Goal: Task Accomplishment & Management: Use online tool/utility

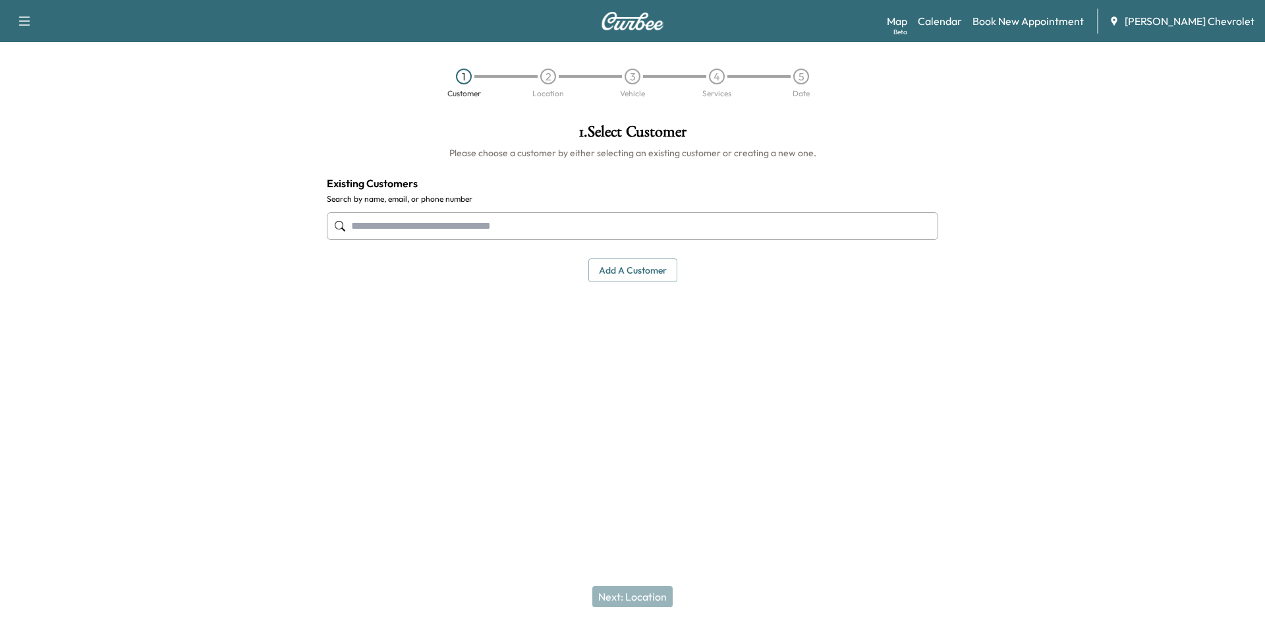
click at [1042, 30] on div "Map Beta Calendar Book New Appointment [PERSON_NAME] Chevrolet" at bounding box center [1071, 21] width 368 height 25
click at [1036, 16] on link "Book New Appointment" at bounding box center [1028, 21] width 111 height 16
click at [1018, 20] on link "Book New Appointment" at bounding box center [1028, 21] width 111 height 16
click at [942, 14] on link "Calendar" at bounding box center [940, 21] width 44 height 16
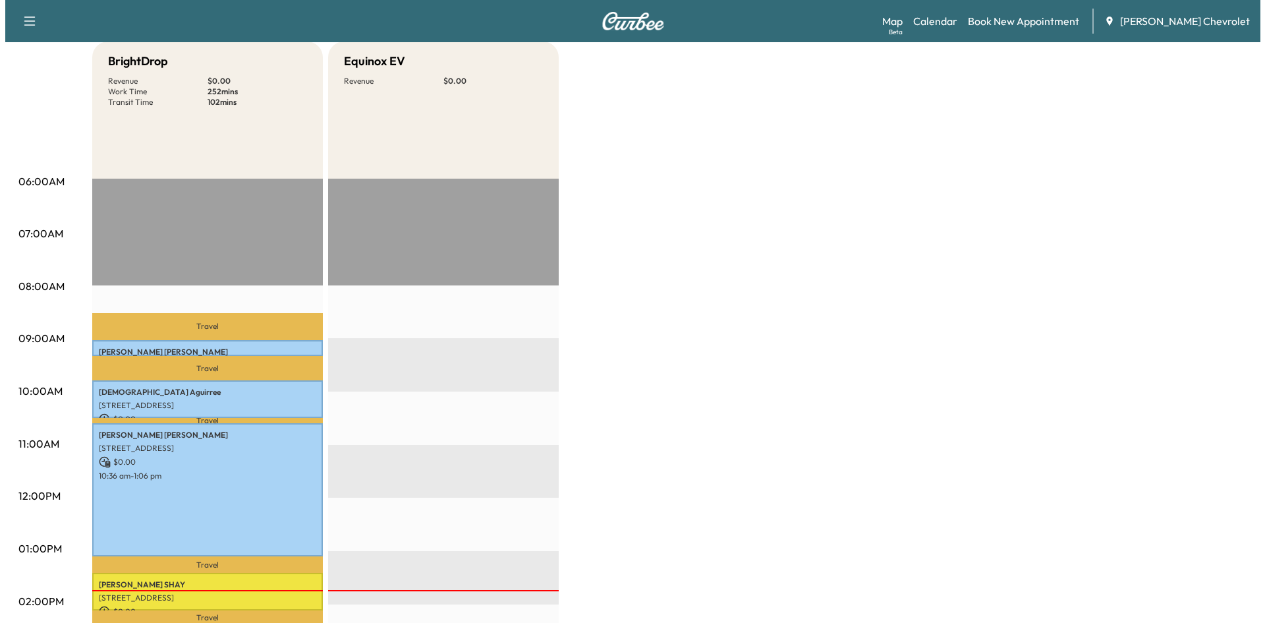
scroll to position [198, 0]
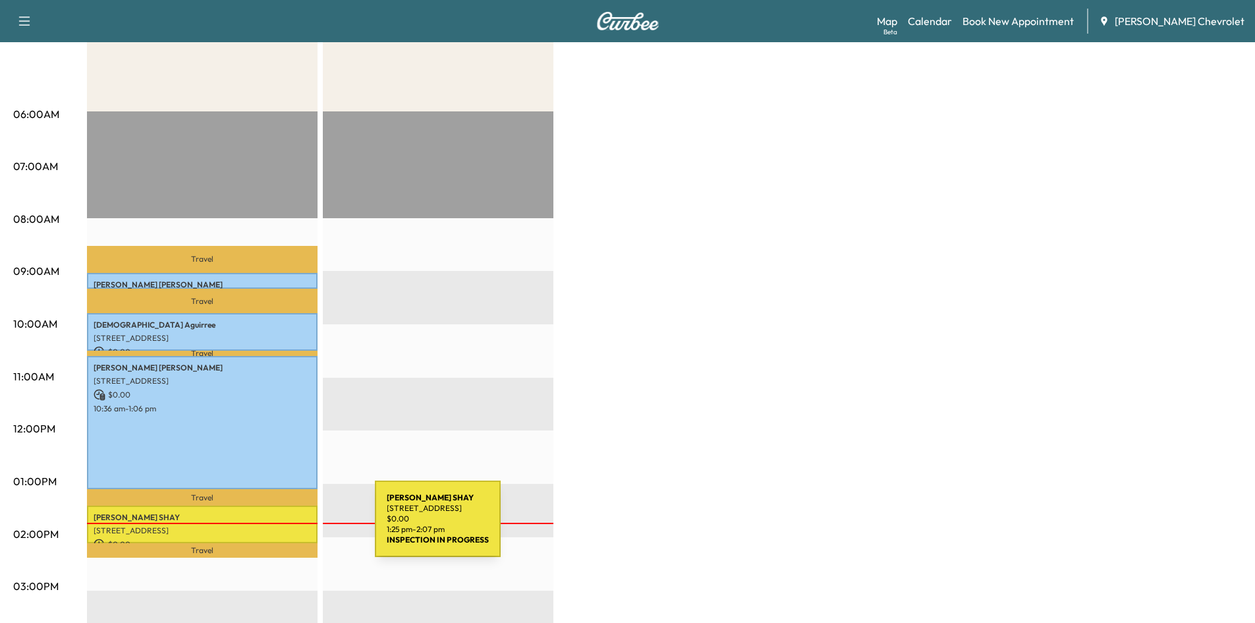
click at [267, 528] on p "[STREET_ADDRESS]" at bounding box center [202, 530] width 217 height 11
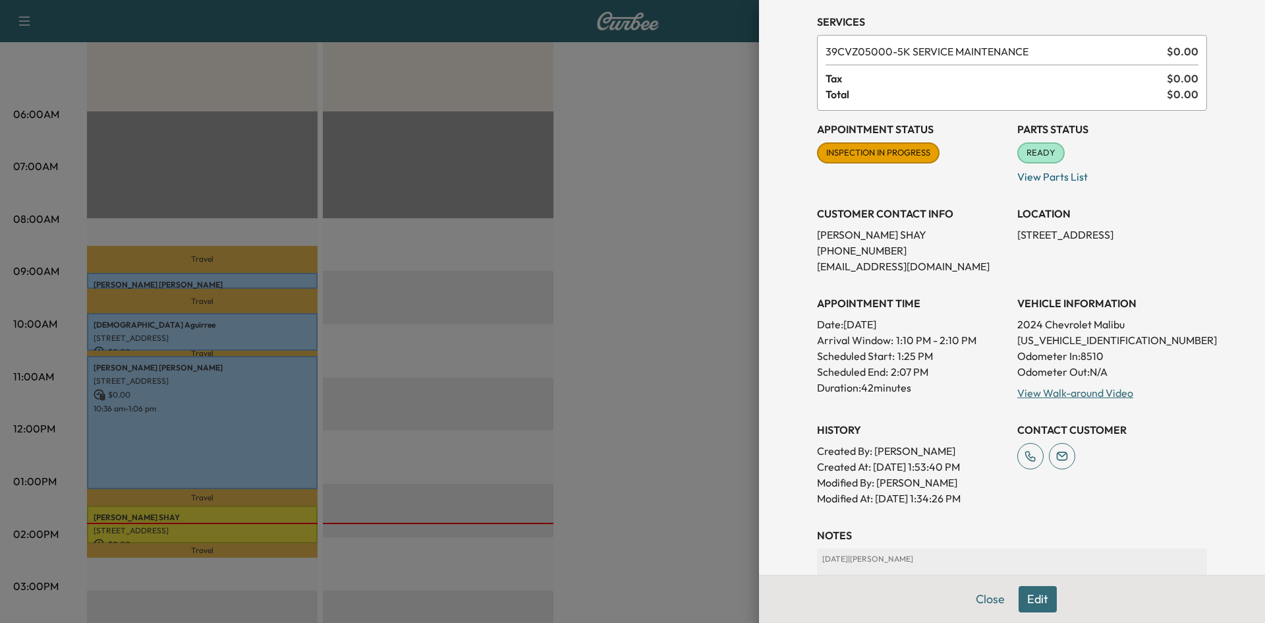
scroll to position [66, 0]
